Goal: Use online tool/utility

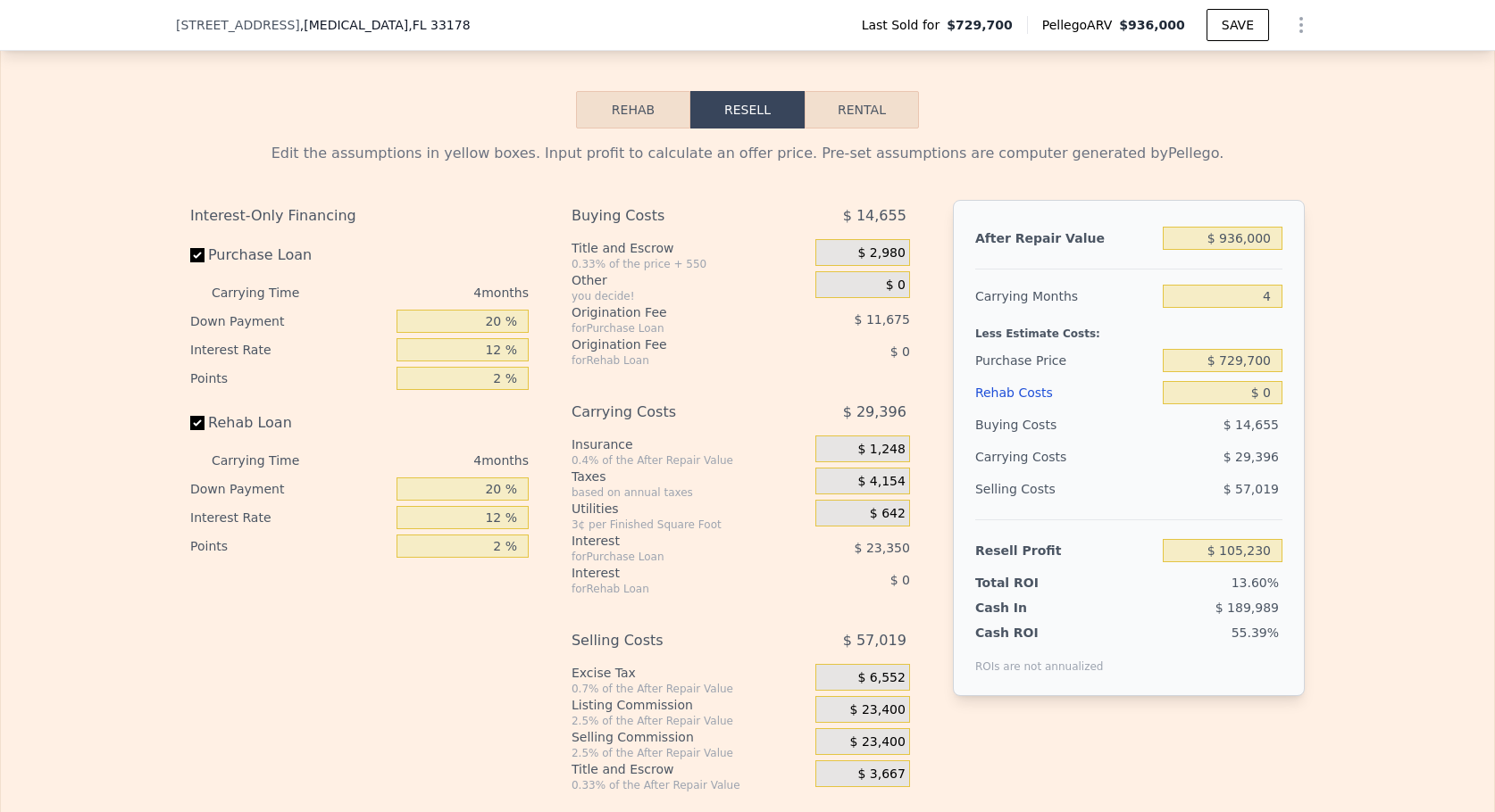
scroll to position [2409, 0]
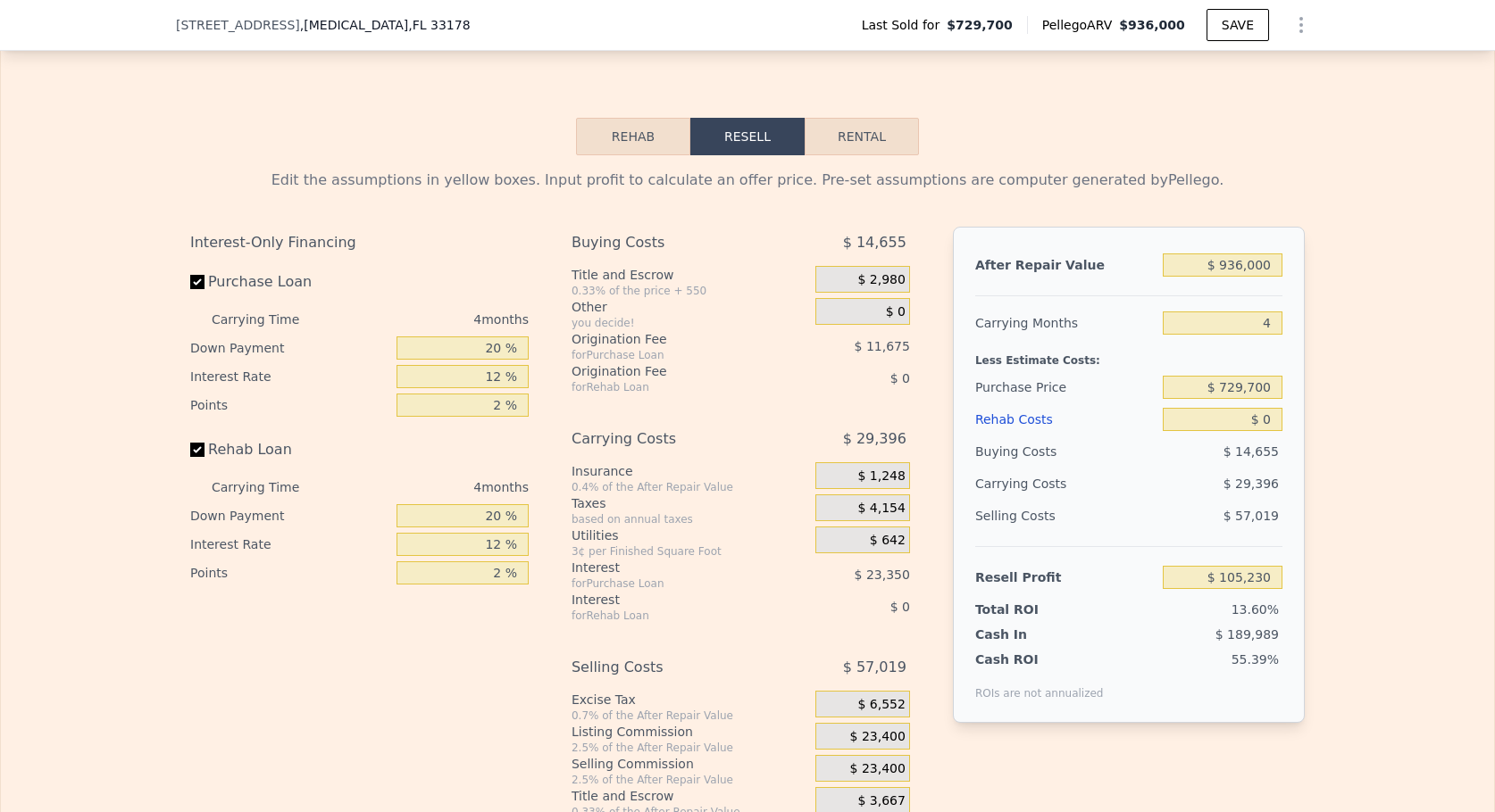
click at [1011, 436] on div "Rehab Costs" at bounding box center [1066, 419] width 181 height 32
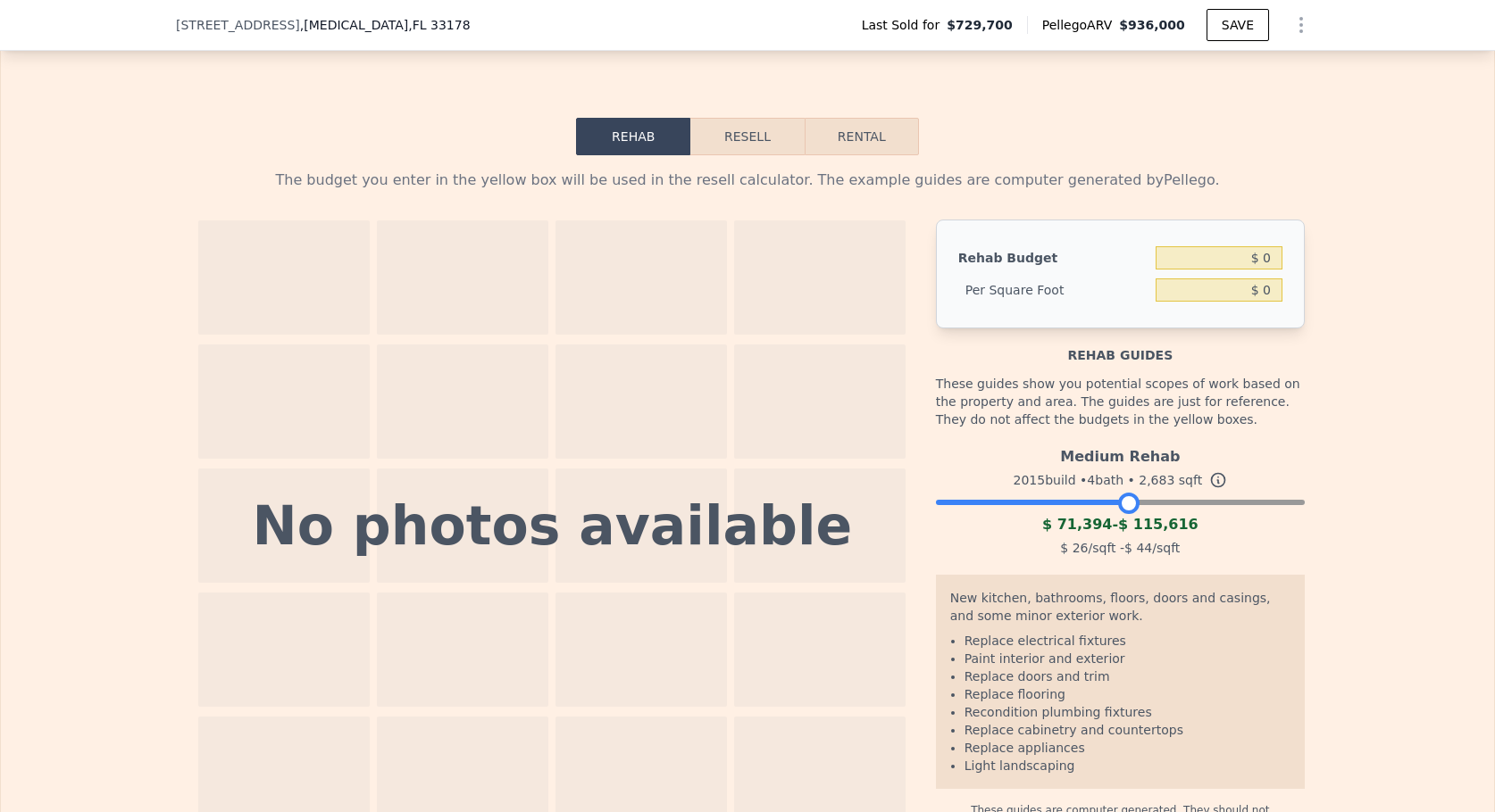
drag, startPoint x: 1282, startPoint y: 533, endPoint x: 1115, endPoint y: 540, distance: 167.1
click at [1118, 514] on div at bounding box center [1129, 504] width 22 height 22
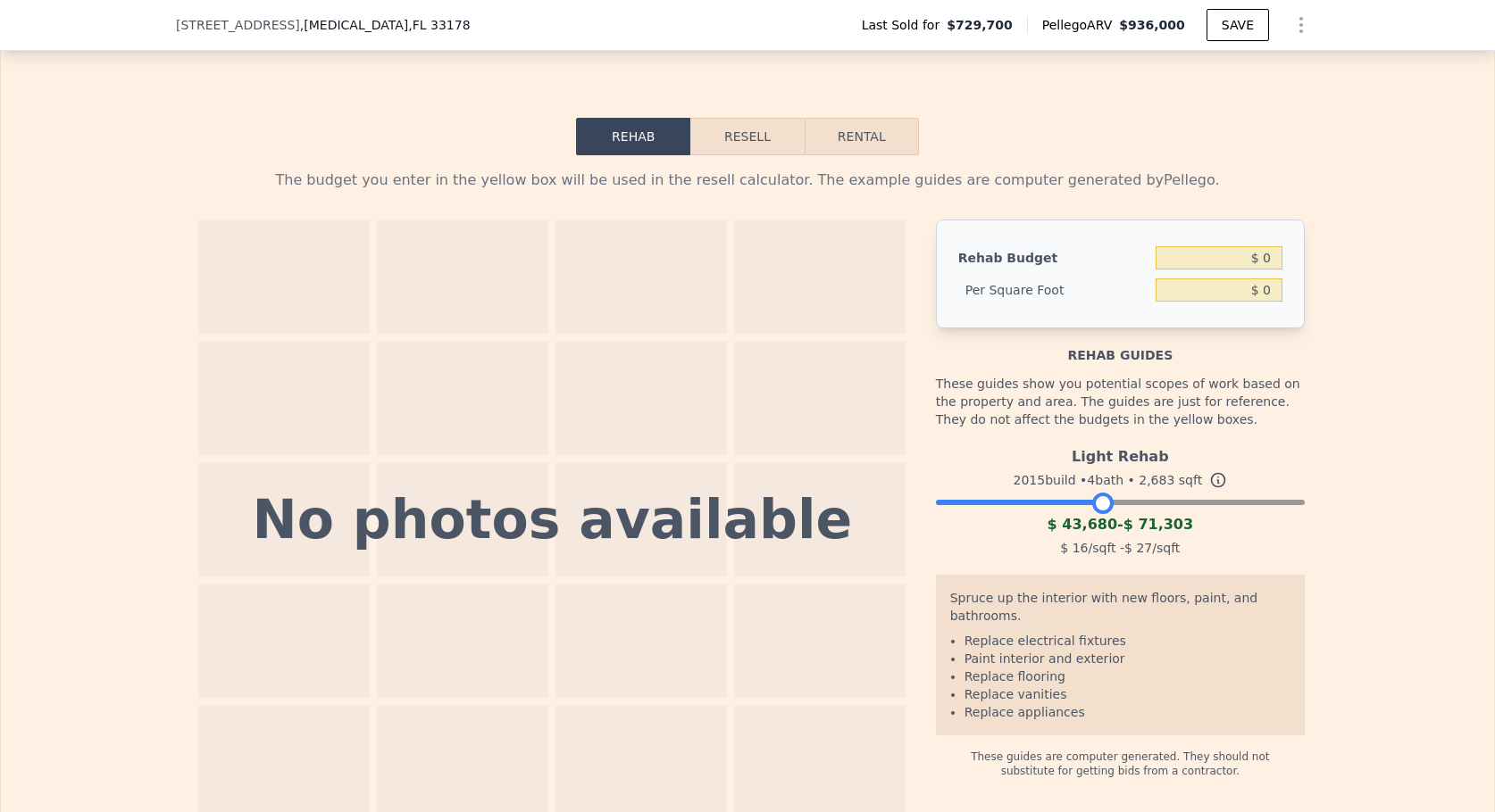
drag, startPoint x: 1120, startPoint y: 534, endPoint x: 1095, endPoint y: 534, distance: 25.0
click at [1095, 514] on div at bounding box center [1103, 504] width 22 height 22
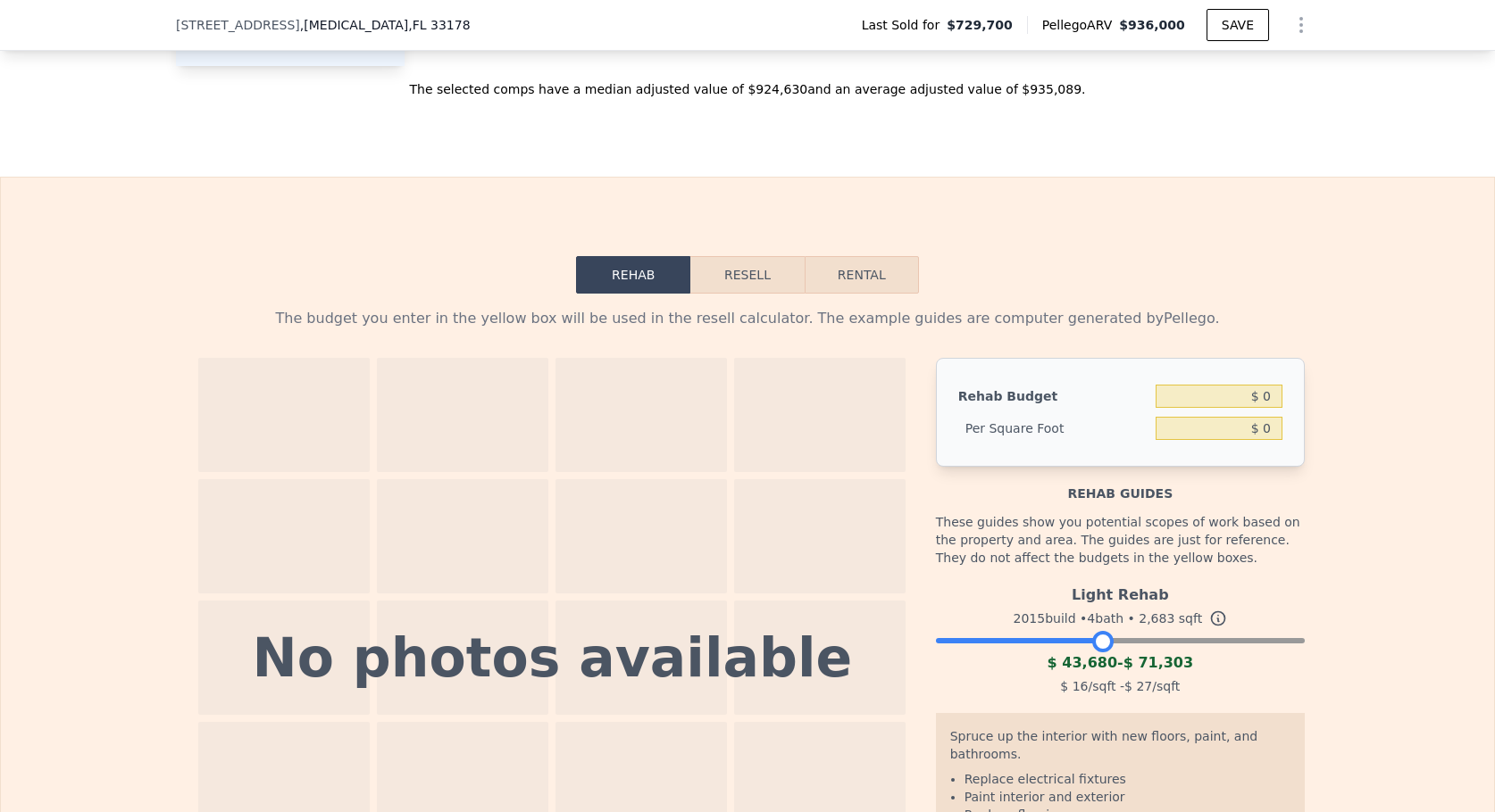
scroll to position [2320, 0]
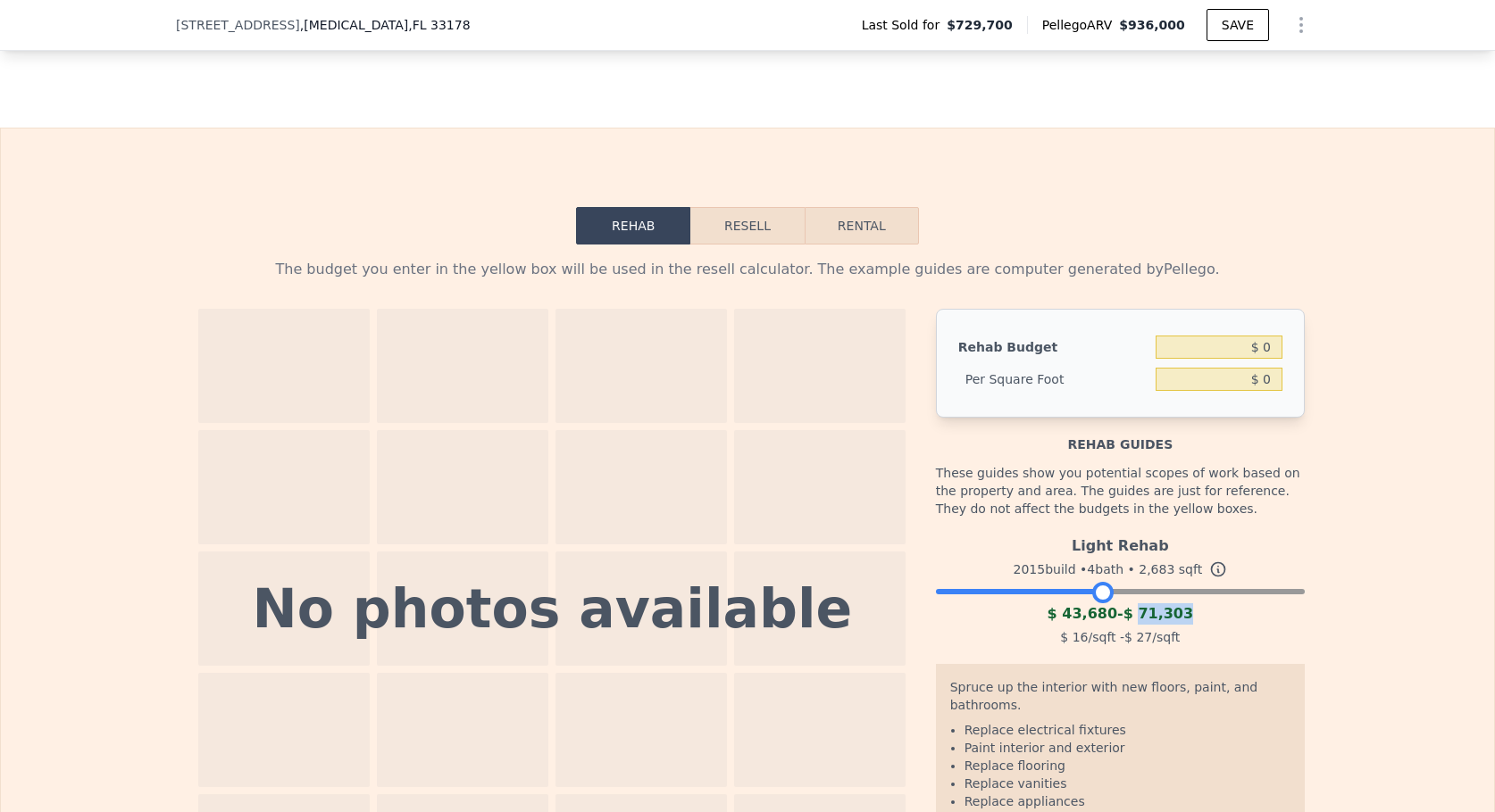
drag, startPoint x: 1133, startPoint y: 641, endPoint x: 1182, endPoint y: 644, distance: 49.1
click at [1182, 624] on div "$ 43,680 - $ 71,303" at bounding box center [1120, 614] width 368 height 22
copy span "71,303"
click at [1195, 358] on input "$ 0" at bounding box center [1218, 348] width 127 height 24
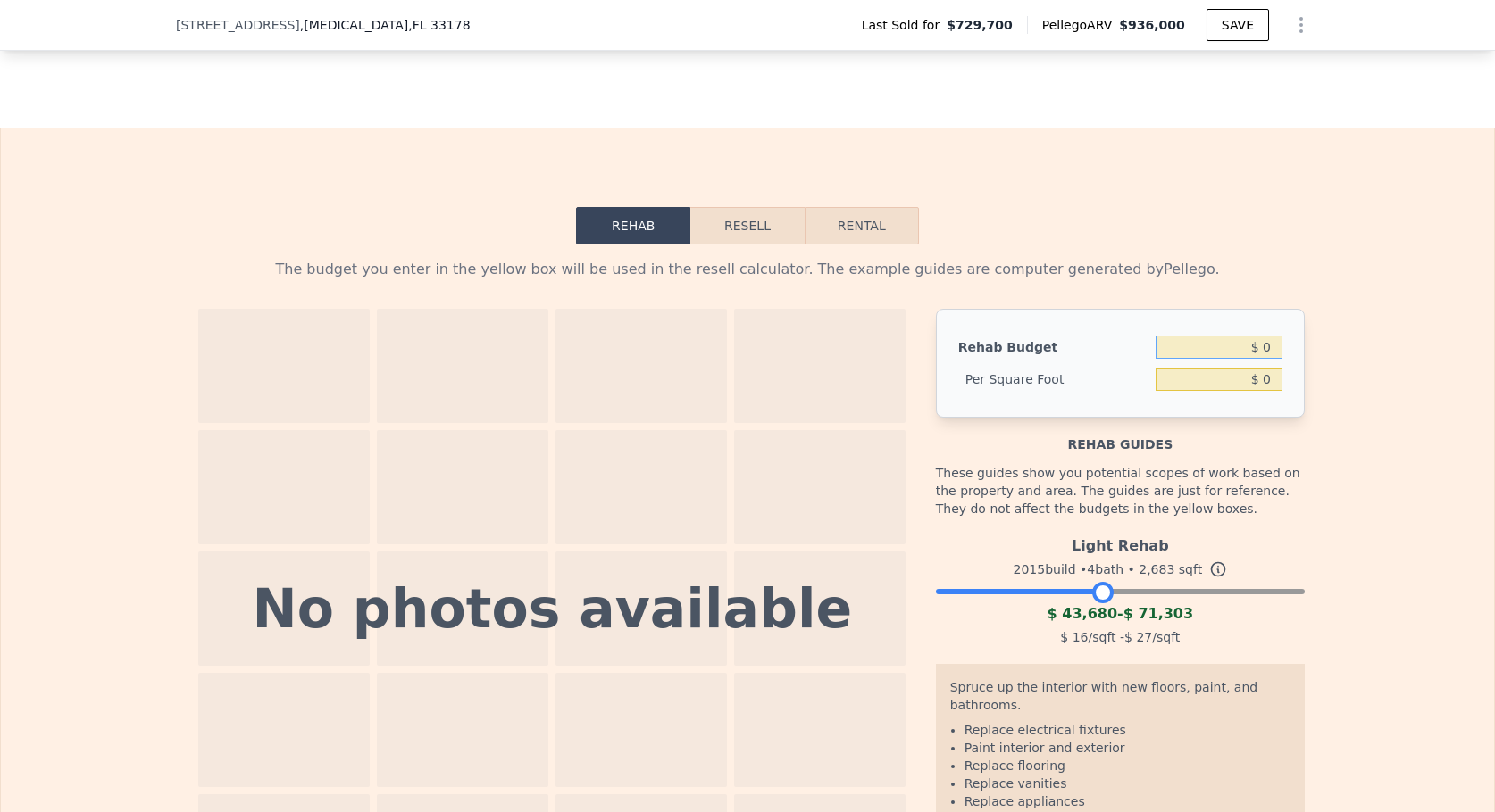
click at [1195, 358] on input "$ 0" at bounding box center [1218, 348] width 127 height 24
paste input "71,303"
type input "$ 71,303"
click at [1339, 382] on div "The budget you enter in the yellow box will be used in the resell calculator. T…" at bounding box center [748, 576] width 1493 height 664
type input "$ 26.58"
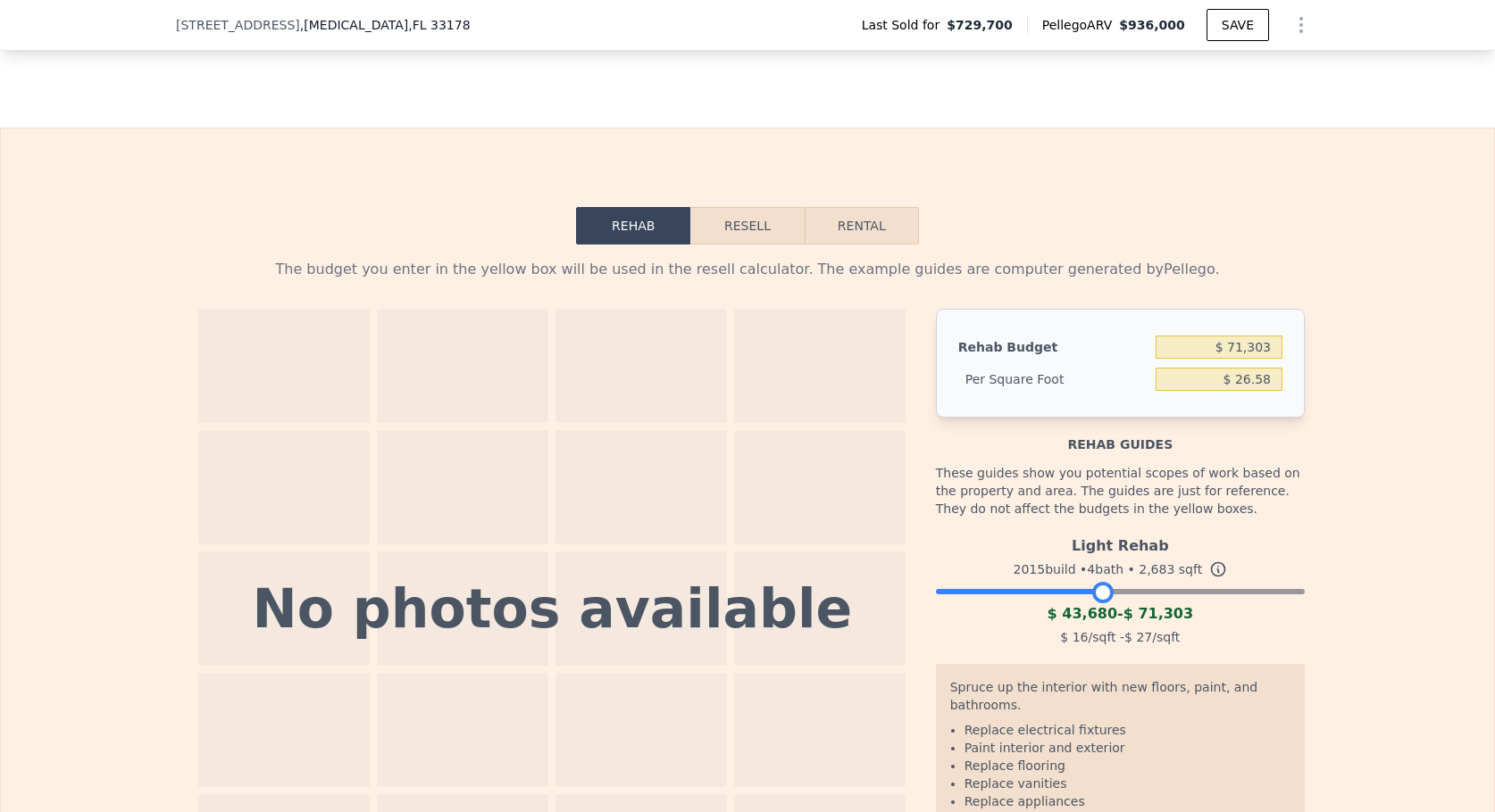
click at [747, 244] on button "Resell" at bounding box center [747, 226] width 113 height 37
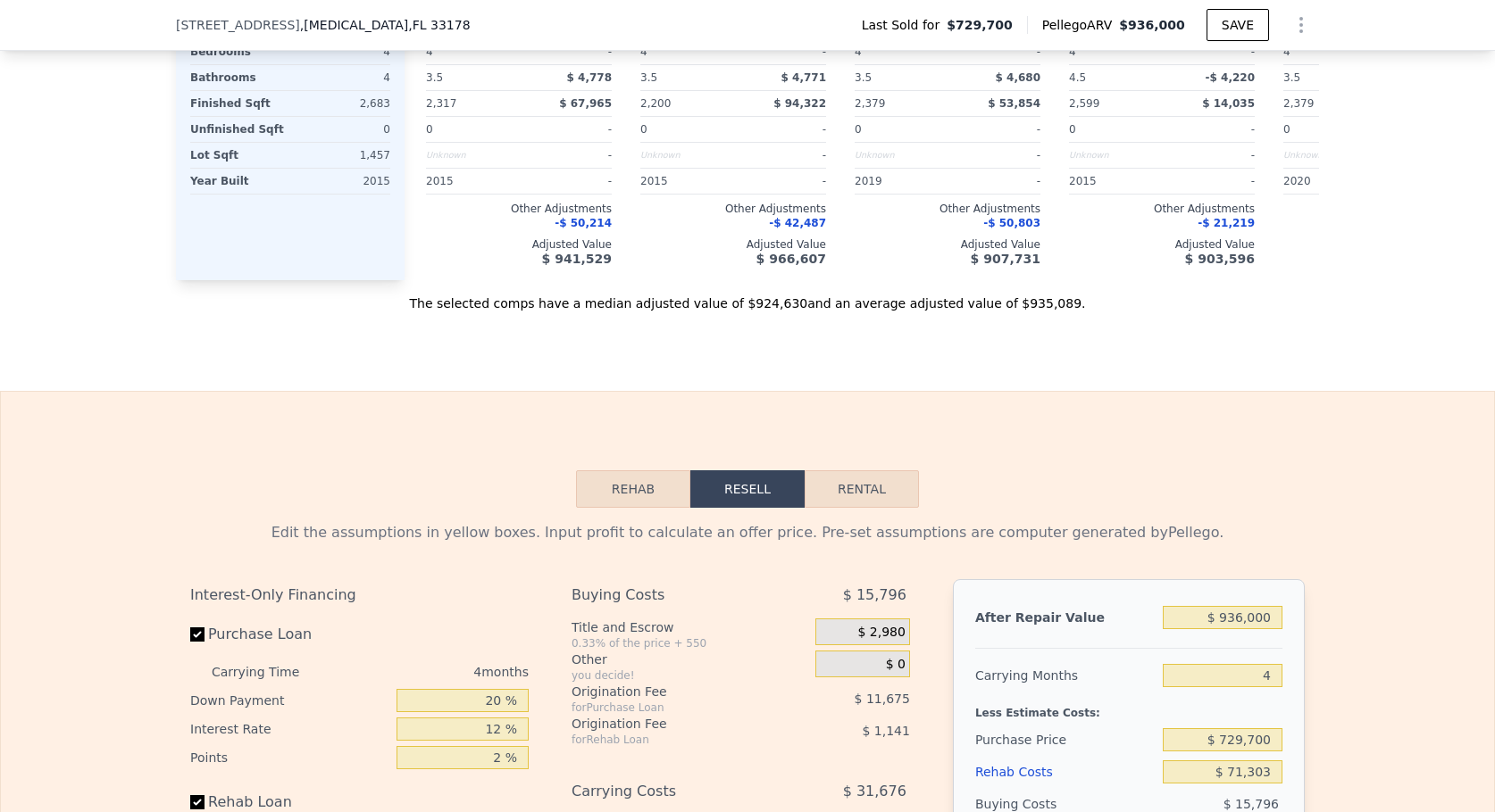
scroll to position [2053, 0]
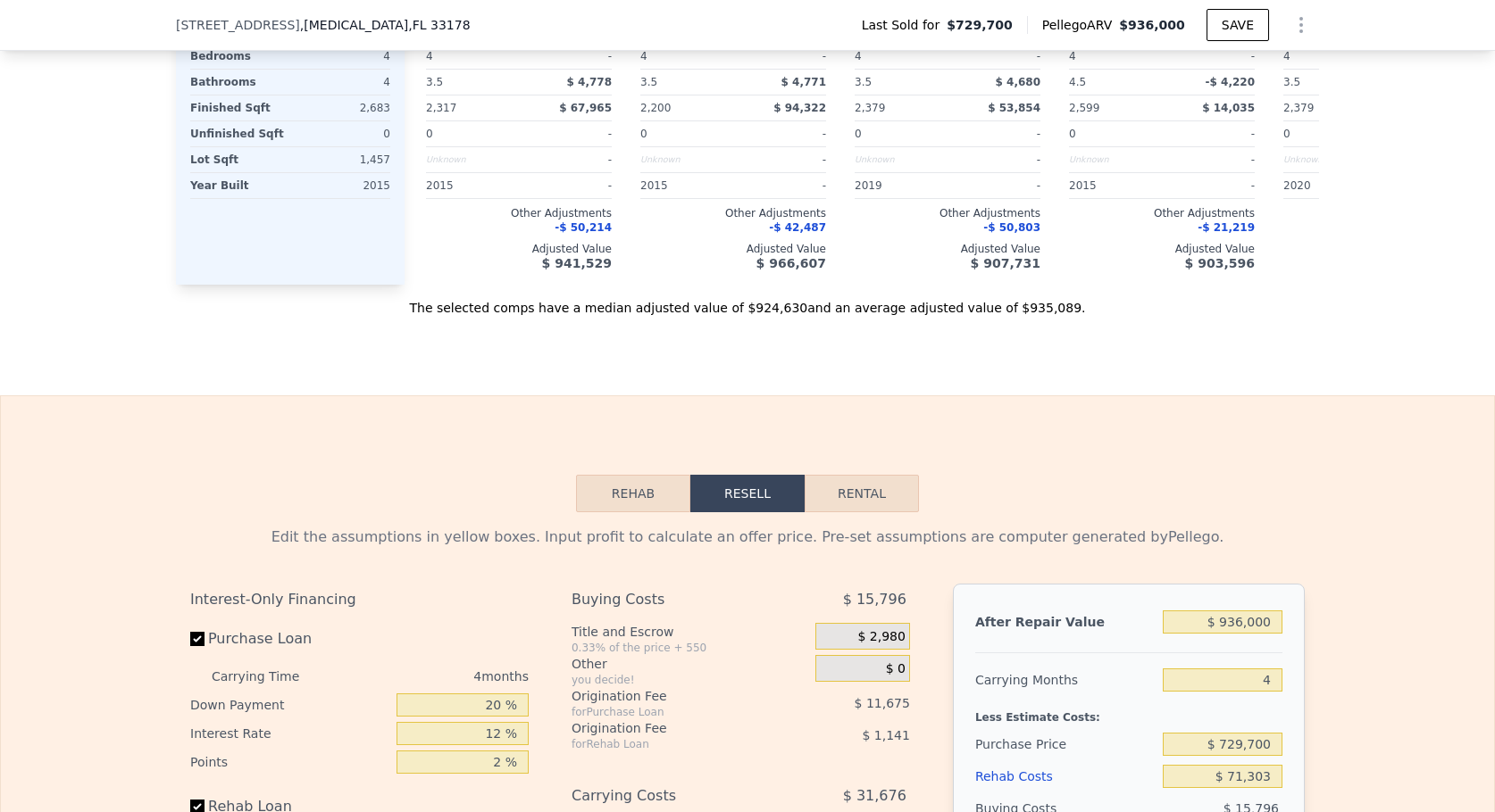
click at [895, 513] on button "Rental" at bounding box center [861, 494] width 114 height 37
select select "30"
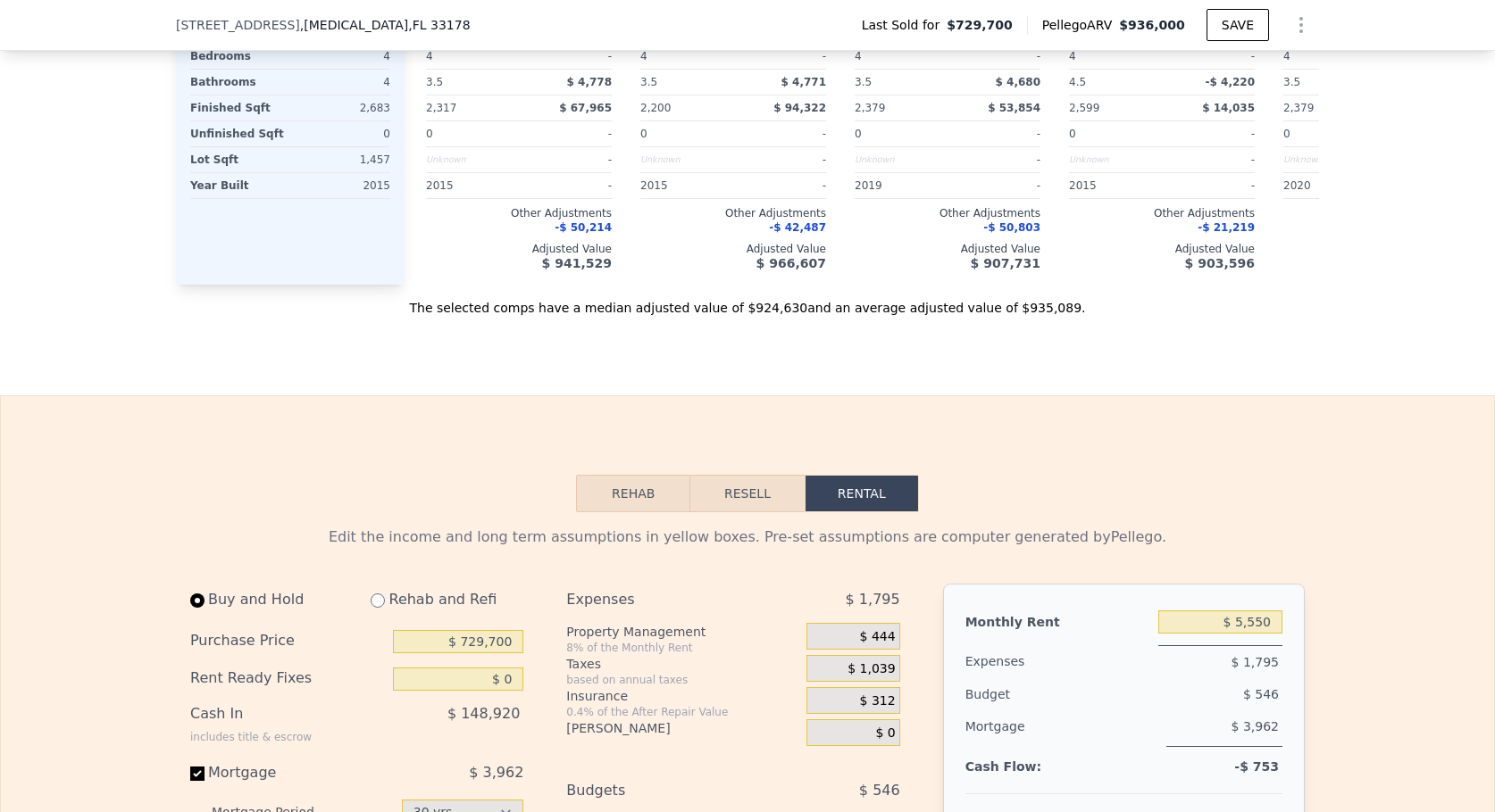
click at [745, 513] on button "Resell" at bounding box center [747, 494] width 113 height 37
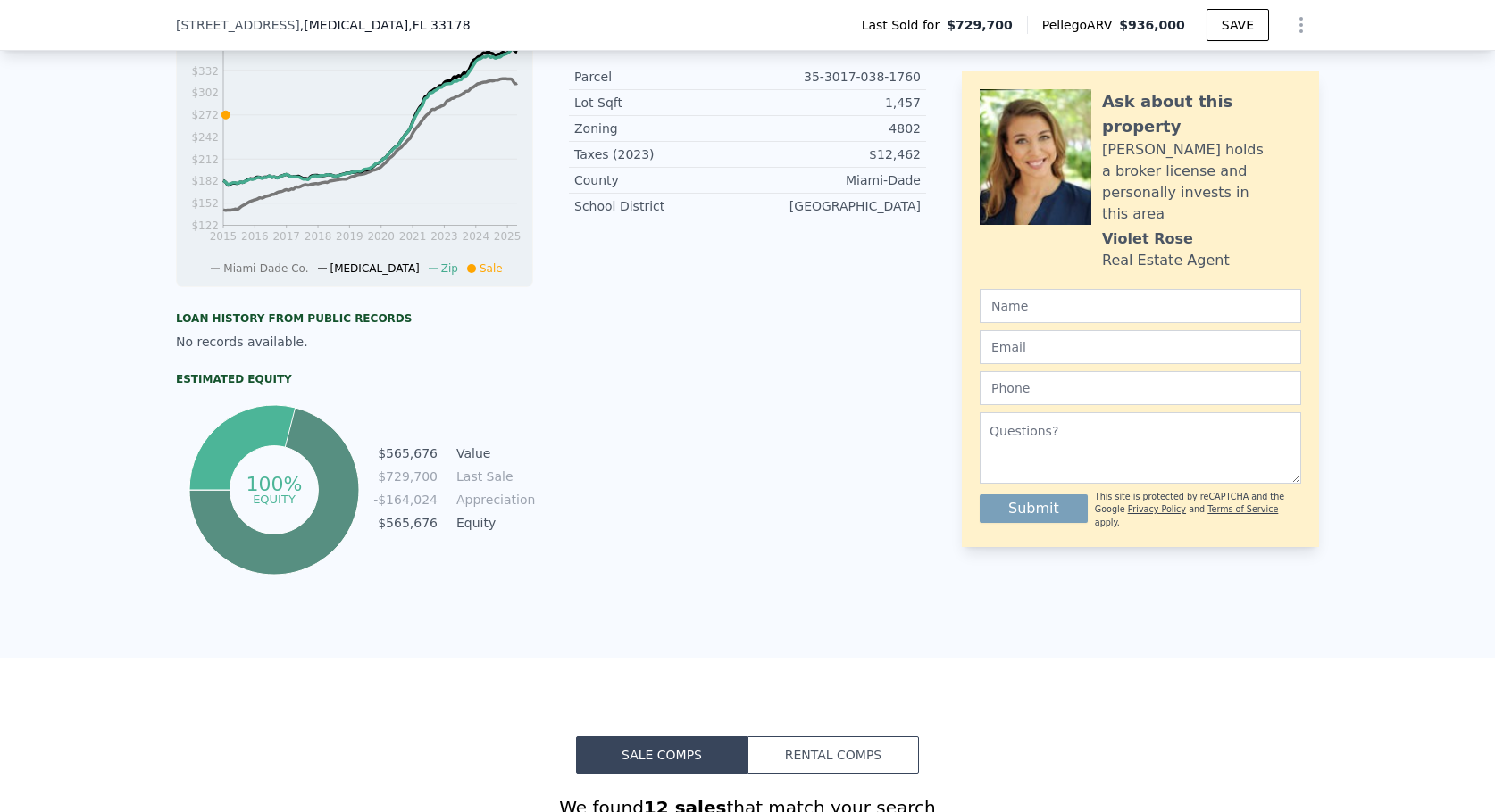
scroll to position [619, 0]
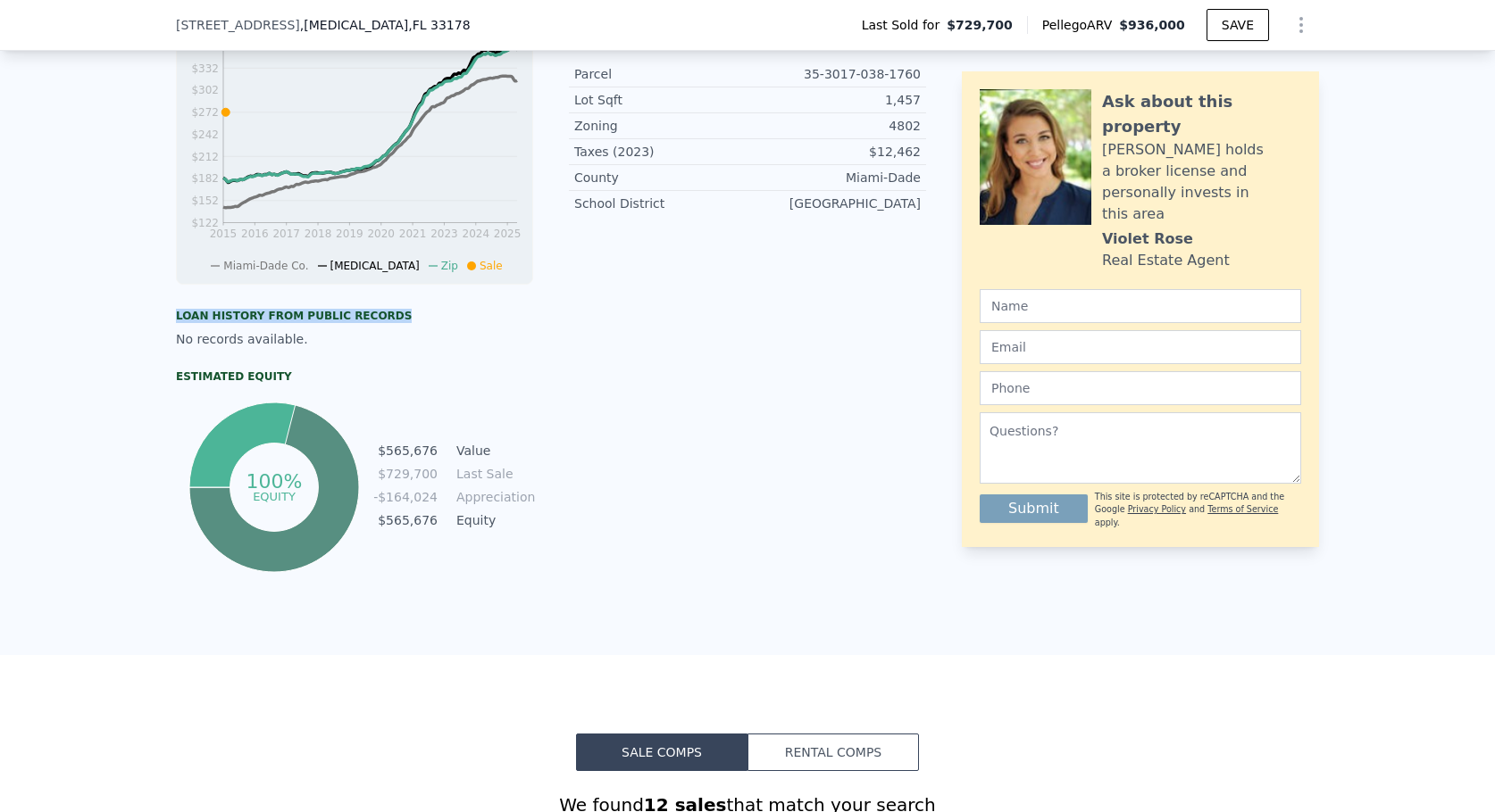
drag, startPoint x: 168, startPoint y: 331, endPoint x: 371, endPoint y: 331, distance: 203.0
click at [371, 331] on div "LISTING & SALE HISTORY Sold 0 $ 729,700 [DATE] Rent Sale Rent over time Price p…" at bounding box center [748, 248] width 1495 height 812
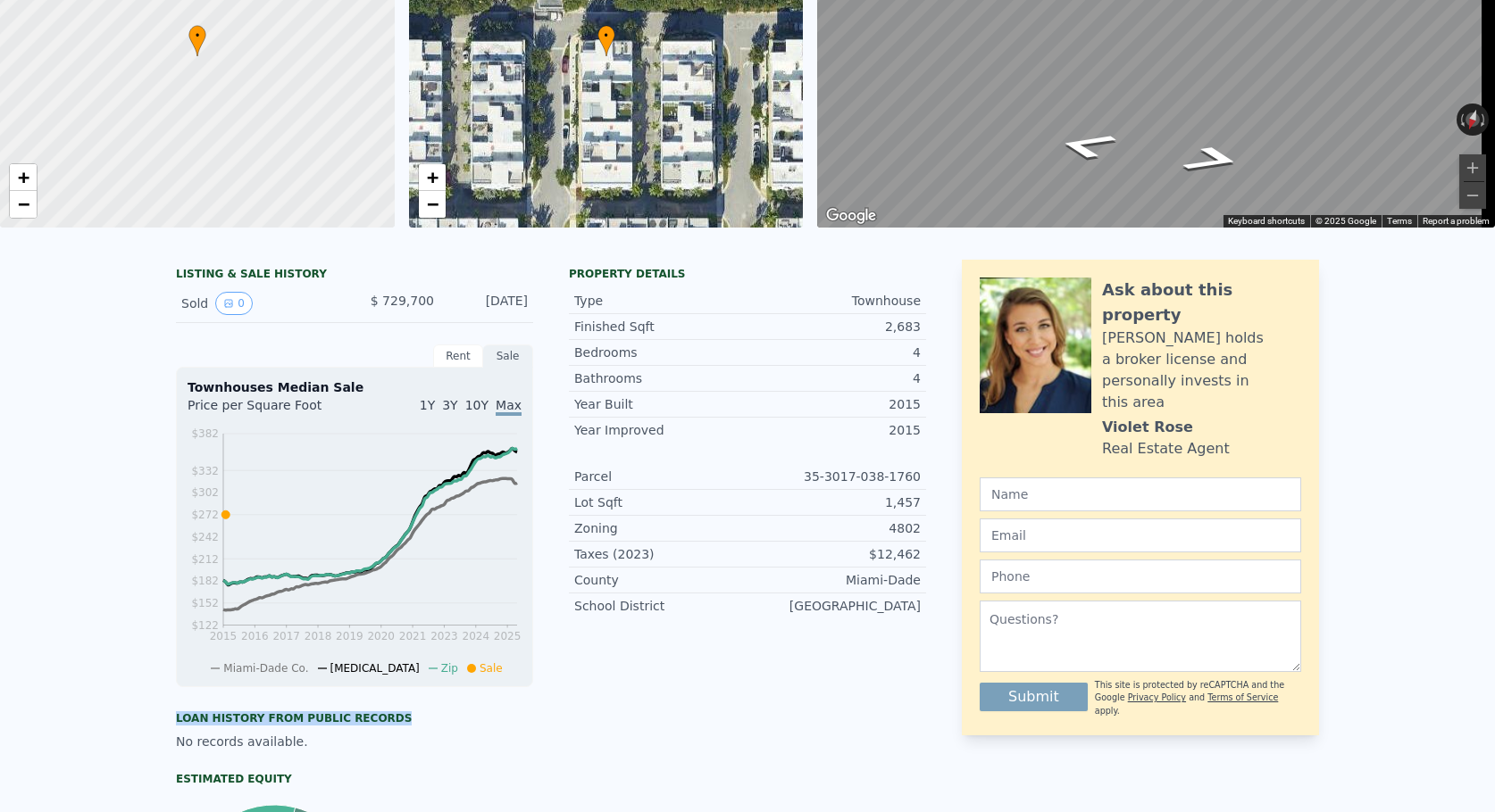
scroll to position [6, 0]
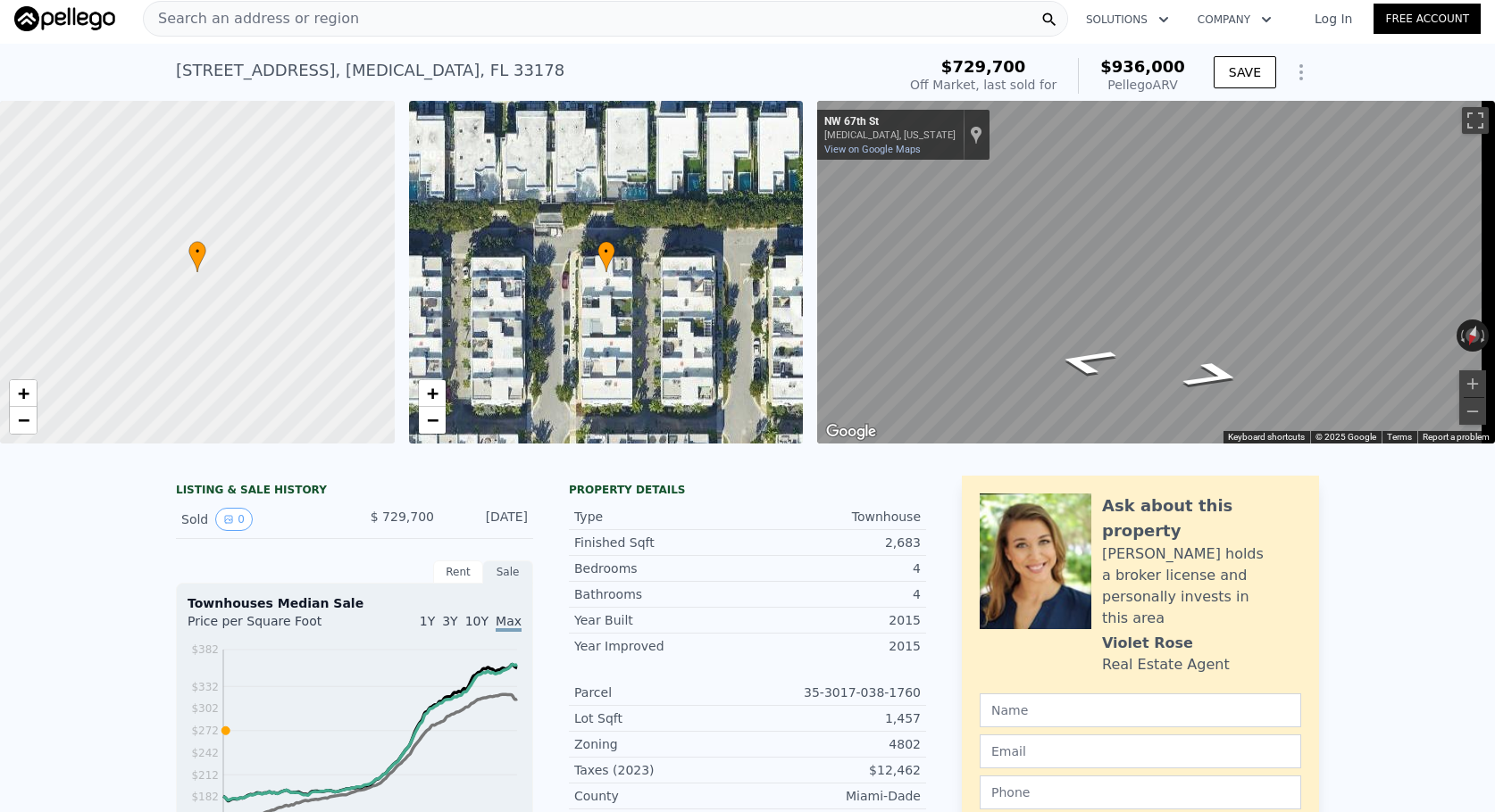
type input "$ 0"
type input "$ 105,230"
click at [1159, 21] on icon "button" at bounding box center [1163, 20] width 18 height 22
